Goal: Task Accomplishment & Management: Manage account settings

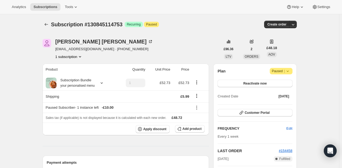
click at [289, 72] on icon at bounding box center [287, 70] width 5 height 5
click at [286, 79] on span "Cancel subscription" at bounding box center [283, 81] width 30 height 4
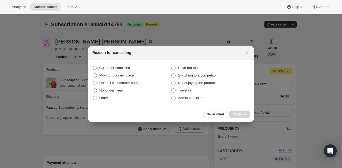
click at [124, 67] on span "Customer cancelled" at bounding box center [114, 68] width 31 height 4
click at [93, 66] on input "Customer cancelled" at bounding box center [93, 66] width 0 height 0
radio input "true"
click at [237, 116] on button "Continue" at bounding box center [239, 113] width 20 height 7
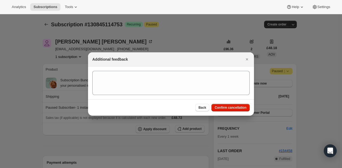
click at [238, 112] on div "Back Confirm cancellation" at bounding box center [171, 107] width 166 height 16
click at [239, 109] on span "Confirm cancellation" at bounding box center [231, 107] width 32 height 4
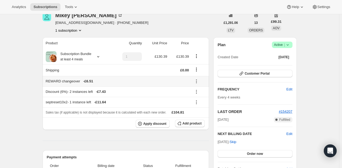
scroll to position [27, 0]
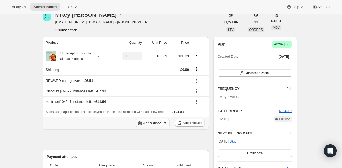
click at [161, 123] on span "Apply discount" at bounding box center [154, 123] width 23 height 4
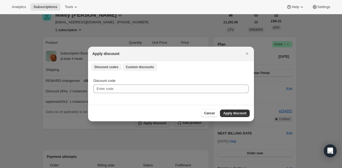
click at [131, 66] on span "Custom discounts" at bounding box center [140, 67] width 28 height 4
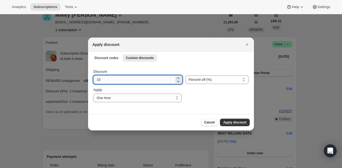
click at [116, 80] on input "10" at bounding box center [133, 79] width 81 height 9
type input "100"
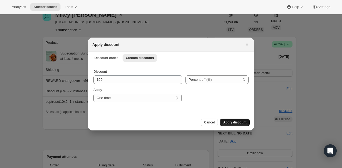
click at [232, 122] on span "Apply discount" at bounding box center [234, 122] width 23 height 4
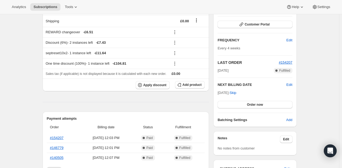
scroll to position [80, 0]
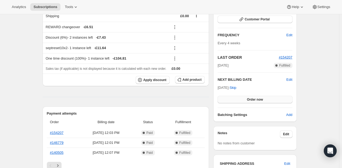
click at [262, 97] on span "Order now" at bounding box center [255, 99] width 16 height 4
click at [262, 98] on span "Click to confirm" at bounding box center [255, 99] width 24 height 4
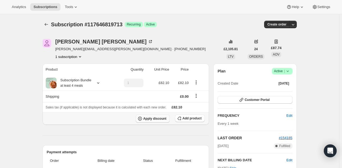
click at [152, 118] on span "Apply discount" at bounding box center [154, 118] width 23 height 4
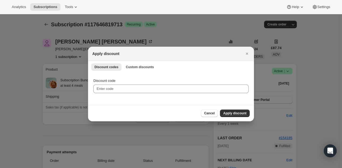
click at [148, 73] on div "Discount code" at bounding box center [171, 89] width 166 height 32
click at [147, 69] on span "Custom discounts" at bounding box center [140, 67] width 28 height 4
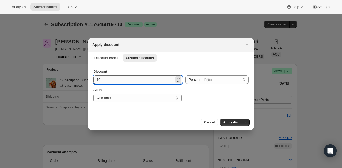
click at [112, 81] on input "10" at bounding box center [133, 79] width 81 height 9
type input "100"
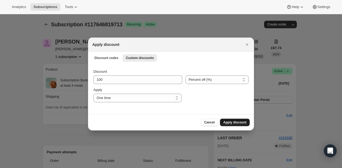
click at [234, 121] on span "Apply discount" at bounding box center [234, 122] width 23 height 4
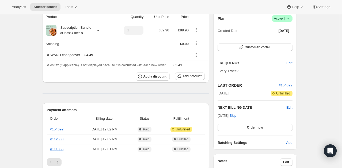
scroll to position [54, 0]
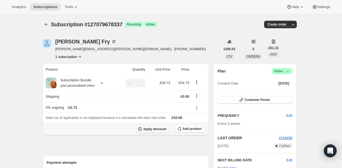
click at [155, 127] on span "Apply discount" at bounding box center [154, 129] width 23 height 4
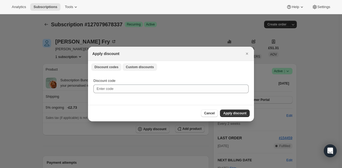
click at [136, 70] on button "Custom discounts" at bounding box center [140, 66] width 35 height 7
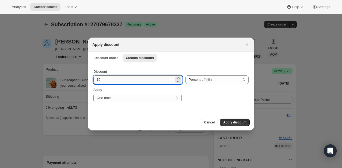
click at [119, 77] on input "10" at bounding box center [133, 79] width 81 height 9
type input "100"
click at [238, 122] on span "Apply discount" at bounding box center [234, 122] width 23 height 4
click at [238, 122] on div at bounding box center [171, 84] width 342 height 168
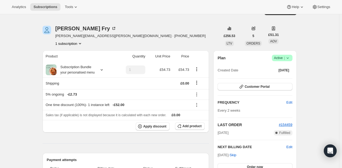
scroll to position [54, 0]
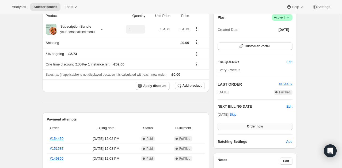
click at [254, 125] on span "Order now" at bounding box center [255, 126] width 16 height 4
click at [254, 125] on span "Click to confirm" at bounding box center [255, 126] width 24 height 4
